Goal: Information Seeking & Learning: Learn about a topic

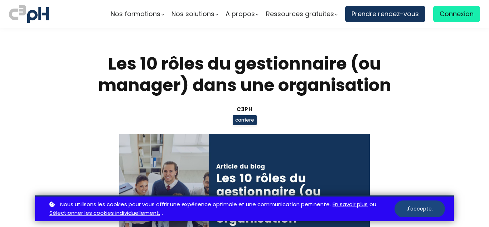
scroll to position [198, 0]
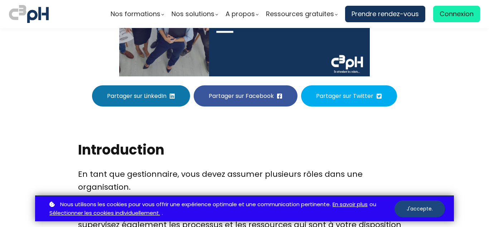
click at [419, 212] on button "J'accepte." at bounding box center [419, 208] width 50 height 17
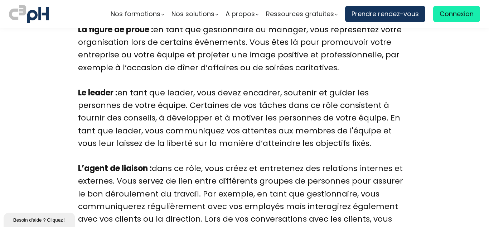
scroll to position [991, 0]
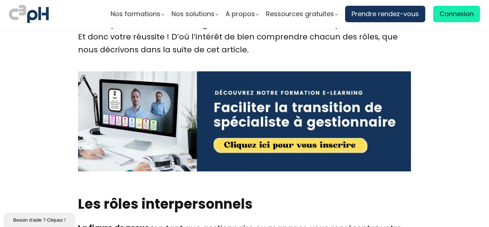
drag, startPoint x: 151, startPoint y: 202, endPoint x: 97, endPoint y: 205, distance: 54.2
click at [151, 202] on h2 "Les rôles interpersonnels" at bounding box center [244, 203] width 333 height 18
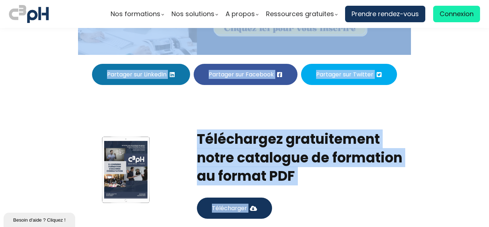
scroll to position [2881, 0]
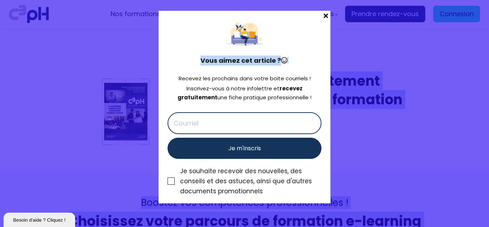
drag, startPoint x: 79, startPoint y: 203, endPoint x: 314, endPoint y: 33, distance: 289.6
click at [314, 33] on div "Nos formations Parcours gestionnaire Parcours employés" at bounding box center [244, 113] width 489 height 227
click at [328, 16] on span at bounding box center [325, 16] width 9 height 10
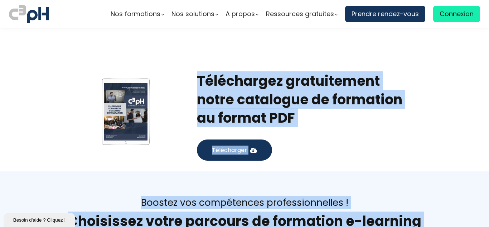
click at [326, 133] on div "Téléchargez gratuitement notre catalogue de formation au format PDF Télécharger" at bounding box center [304, 112] width 232 height 98
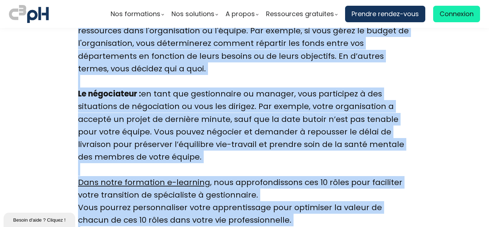
scroll to position [2361, 0]
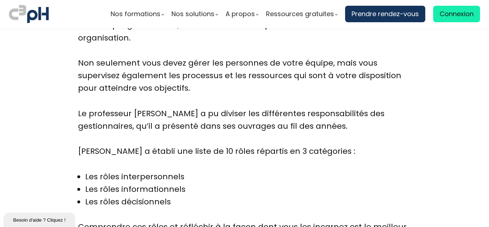
scroll to position [149, 0]
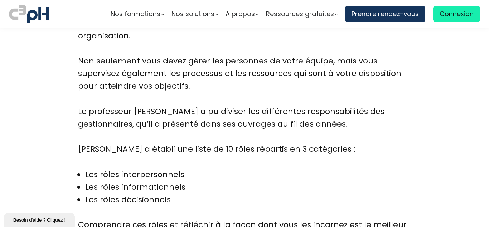
scroll to position [364, 0]
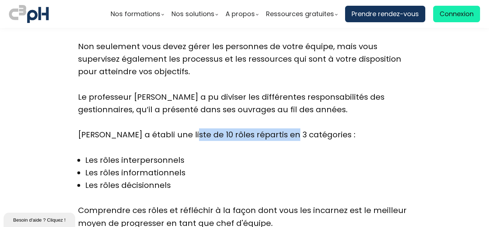
drag, startPoint x: 184, startPoint y: 134, endPoint x: 281, endPoint y: 130, distance: 96.7
click at [281, 130] on div "[PERSON_NAME] a établi une liste de 10 rôles répartis en 3 catégories :" at bounding box center [244, 140] width 333 height 25
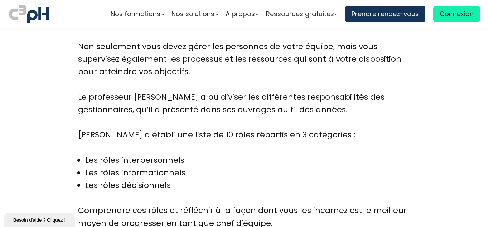
drag, startPoint x: 77, startPoint y: 133, endPoint x: 215, endPoint y: 125, distance: 138.7
click at [215, 125] on div "En tant que gestionnaire, vous devez assumer plusieurs rôles dans une organisat…" at bounding box center [244, 147] width 333 height 290
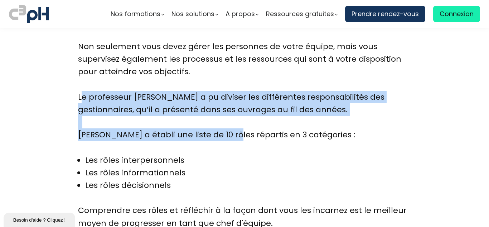
drag, startPoint x: 78, startPoint y: 96, endPoint x: 227, endPoint y: 137, distance: 154.4
click at [227, 137] on div "En tant que gestionnaire, vous devez assumer plusieurs rôles dans une organisat…" at bounding box center [244, 147] width 333 height 290
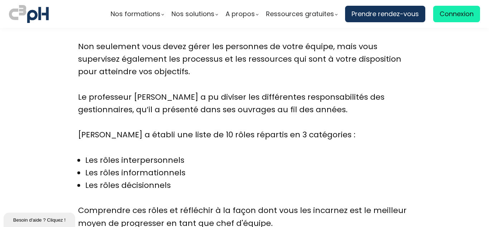
click at [227, 144] on div "[PERSON_NAME] a établi une liste de 10 rôles répartis en 3 catégories :" at bounding box center [244, 140] width 333 height 25
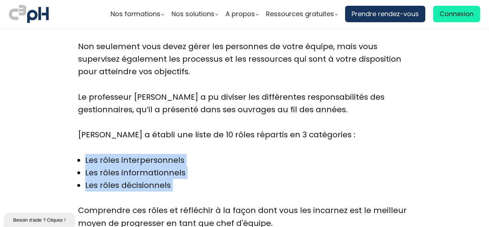
drag, startPoint x: 84, startPoint y: 159, endPoint x: 172, endPoint y: 195, distance: 95.0
click at [172, 195] on ul "Les rôles interpersonnels Les rôles informationnels Les rôles décisionnels" at bounding box center [131, 179] width 107 height 50
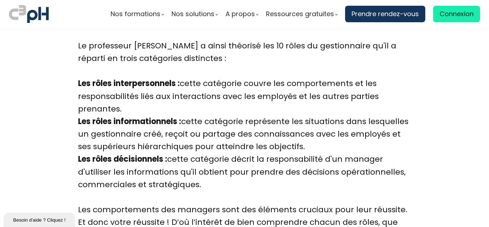
scroll to position [807, 0]
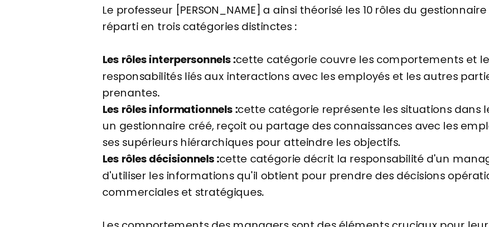
click at [365, 185] on div "Les rôles décisionnels : cette catégorie décrit la responsabilité d'un manager …" at bounding box center [244, 176] width 333 height 50
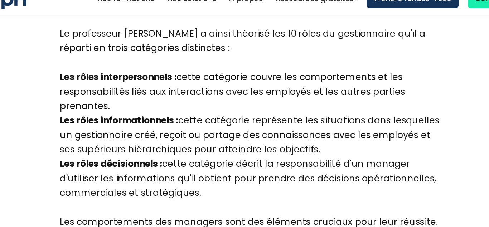
drag, startPoint x: 274, startPoint y: 78, endPoint x: 356, endPoint y: 102, distance: 85.7
click at [356, 102] on div "Les rôles interpersonnels : cette catégorie couvre les comportements et les res…" at bounding box center [244, 95] width 333 height 38
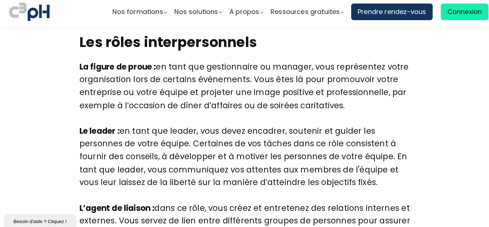
scroll to position [1137, 0]
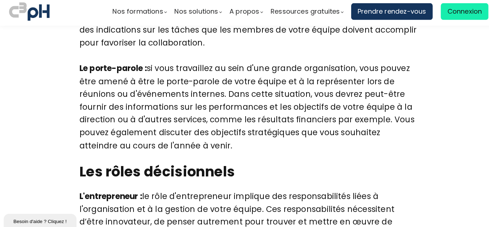
scroll to position [1809, 0]
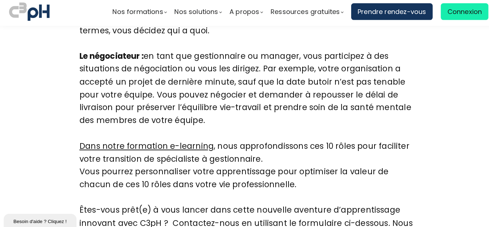
scroll to position [2224, 0]
